Goal: Information Seeking & Learning: Find specific fact

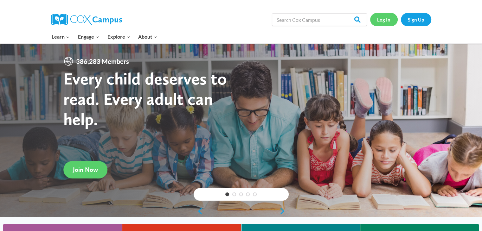
click at [384, 17] on link "Log In" at bounding box center [384, 19] width 28 height 13
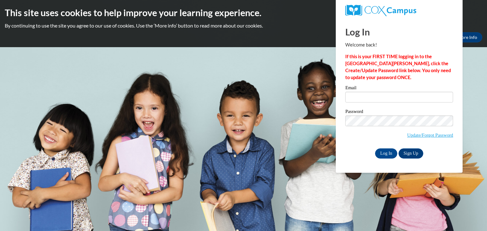
type input "[EMAIL_ADDRESS][DOMAIN_NAME]"
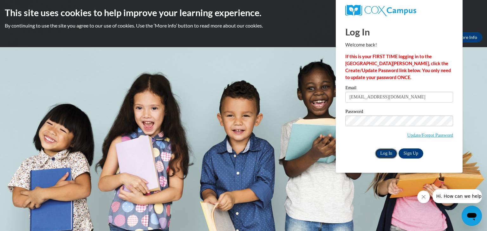
click at [385, 156] on input "Log In" at bounding box center [386, 154] width 22 height 10
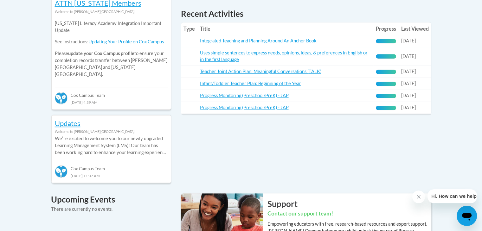
scroll to position [297, 0]
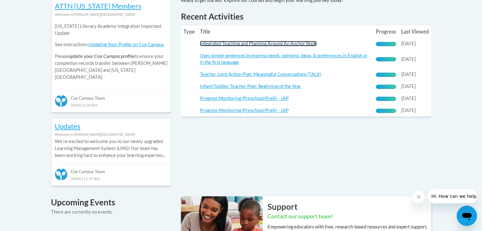
click at [244, 43] on link "Integrated Teaching and Planning Around An Anchor Book" at bounding box center [258, 43] width 117 height 5
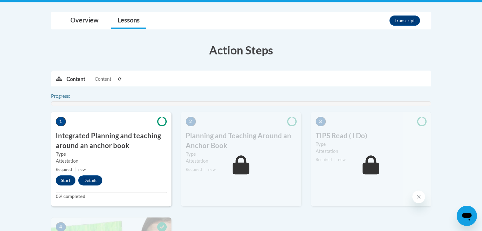
scroll to position [127, 0]
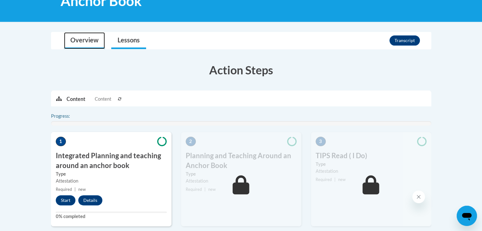
click at [79, 42] on link "Overview" at bounding box center [84, 40] width 41 height 17
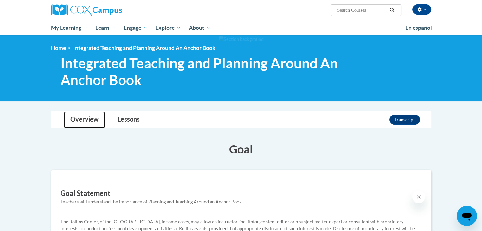
scroll to position [32, 0]
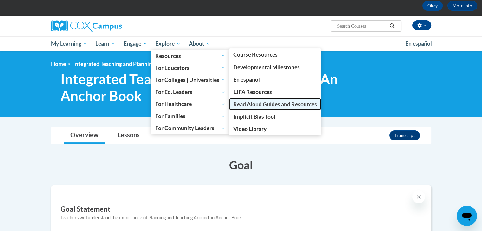
click at [255, 104] on span "Read Aloud Guides and Resources" at bounding box center [275, 104] width 84 height 7
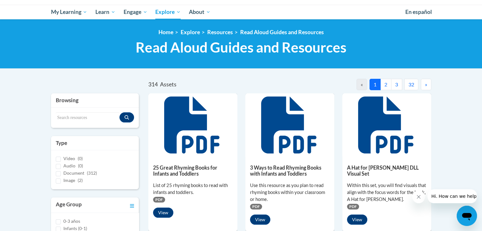
click at [69, 110] on div "Search resources" at bounding box center [95, 118] width 88 height 20
click at [65, 118] on input "Search resources" at bounding box center [88, 118] width 64 height 11
type input "curious [PERSON_NAME] on the go"
click at [127, 116] on icon "Search resources" at bounding box center [127, 117] width 4 height 4
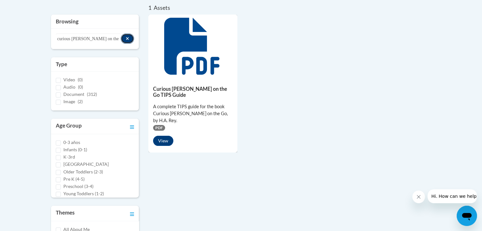
scroll to position [159, 0]
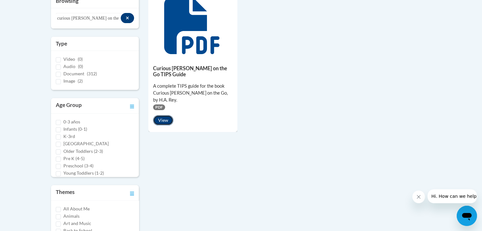
click at [162, 115] on button "View" at bounding box center [163, 120] width 20 height 10
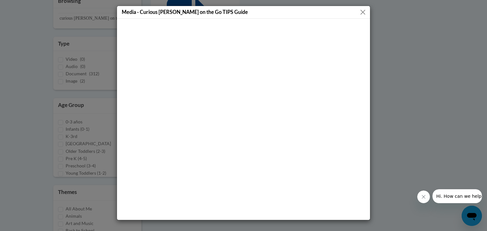
click at [364, 13] on button "Close" at bounding box center [363, 12] width 8 height 8
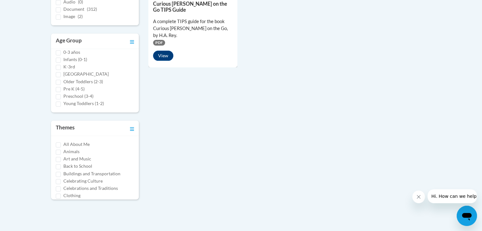
scroll to position [222, 0]
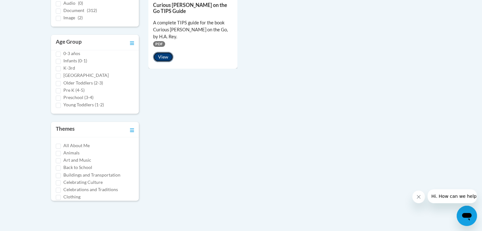
click at [167, 52] on button "View" at bounding box center [163, 57] width 20 height 10
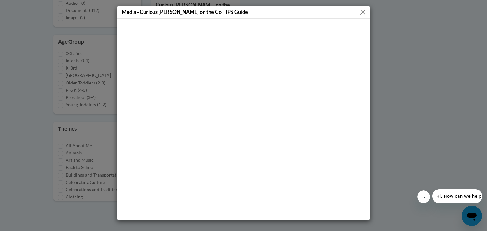
click at [364, 13] on button "Close" at bounding box center [363, 12] width 8 height 8
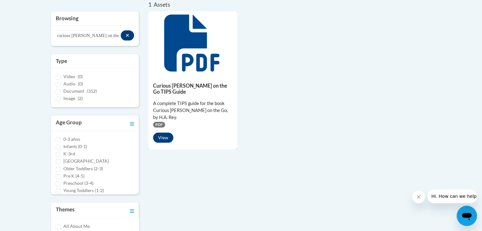
scroll to position [127, 0]
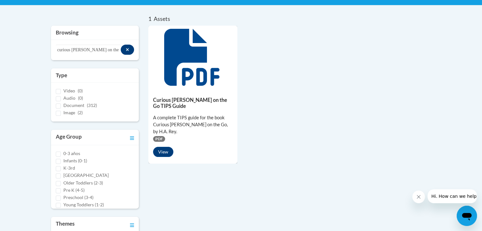
click at [74, 104] on span "Document" at bounding box center [73, 105] width 21 height 5
click at [61, 104] on input "Document (312)" at bounding box center [58, 106] width 5 height 5
checkbox input "true"
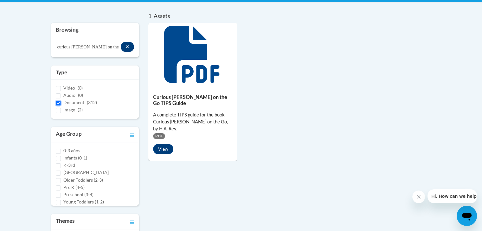
scroll to position [95, 0]
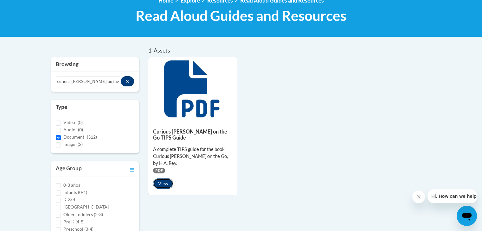
click at [159, 179] on button "View" at bounding box center [163, 184] width 20 height 10
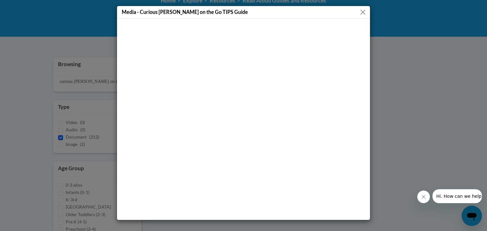
click at [363, 11] on button "Close" at bounding box center [363, 12] width 8 height 8
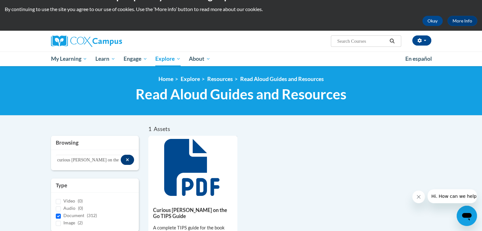
scroll to position [0, 0]
